Goal: Task Accomplishment & Management: Use online tool/utility

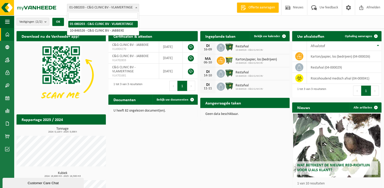
click at [135, 7] on span at bounding box center [136, 7] width 5 height 7
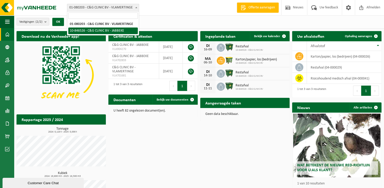
select select "94664"
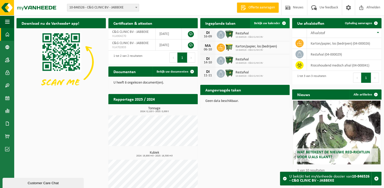
click at [270, 23] on span "Bekijk uw kalender" at bounding box center [267, 23] width 26 height 3
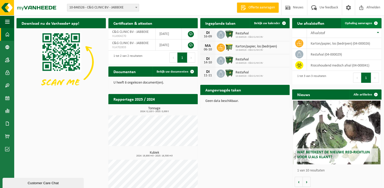
click at [363, 25] on span "Ophaling aanvragen" at bounding box center [358, 23] width 27 height 3
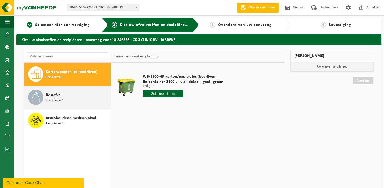
click at [51, 98] on span "Recipiënten: 1" at bounding box center [55, 100] width 18 height 5
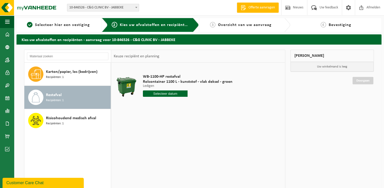
click at [165, 93] on input "text" at bounding box center [165, 93] width 45 height 6
click at [156, 131] on div "9" at bounding box center [156, 130] width 9 height 8
type input "Van 2025-09-09"
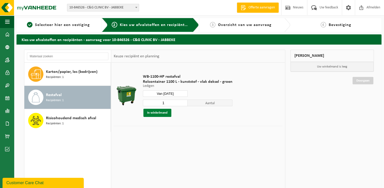
click at [159, 112] on button "In winkelmand" at bounding box center [158, 113] width 28 height 8
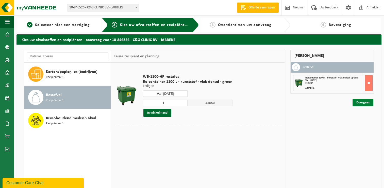
click at [363, 103] on link "Doorgaan" at bounding box center [363, 102] width 21 height 7
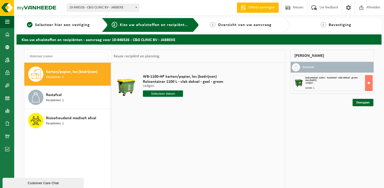
click at [71, 74] on div "Karton/papier, los (bedrijven) Recipiënten: 1" at bounding box center [78, 73] width 64 height 15
click at [167, 94] on input "text" at bounding box center [163, 93] width 40 height 6
click at [145, 130] on div "8" at bounding box center [147, 130] width 9 height 8
type input "Van [DATE]"
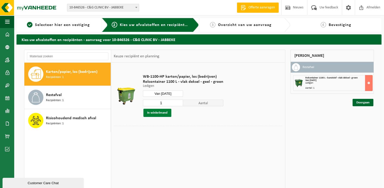
click at [156, 112] on button "In winkelmand" at bounding box center [158, 113] width 28 height 8
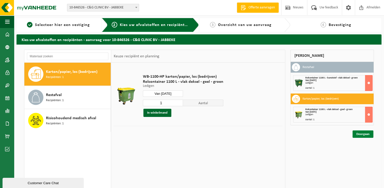
click at [366, 135] on link "Doorgaan" at bounding box center [363, 133] width 21 height 7
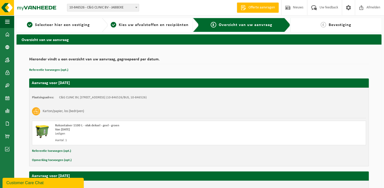
scroll to position [96, 0]
